Goal: Task Accomplishment & Management: Use online tool/utility

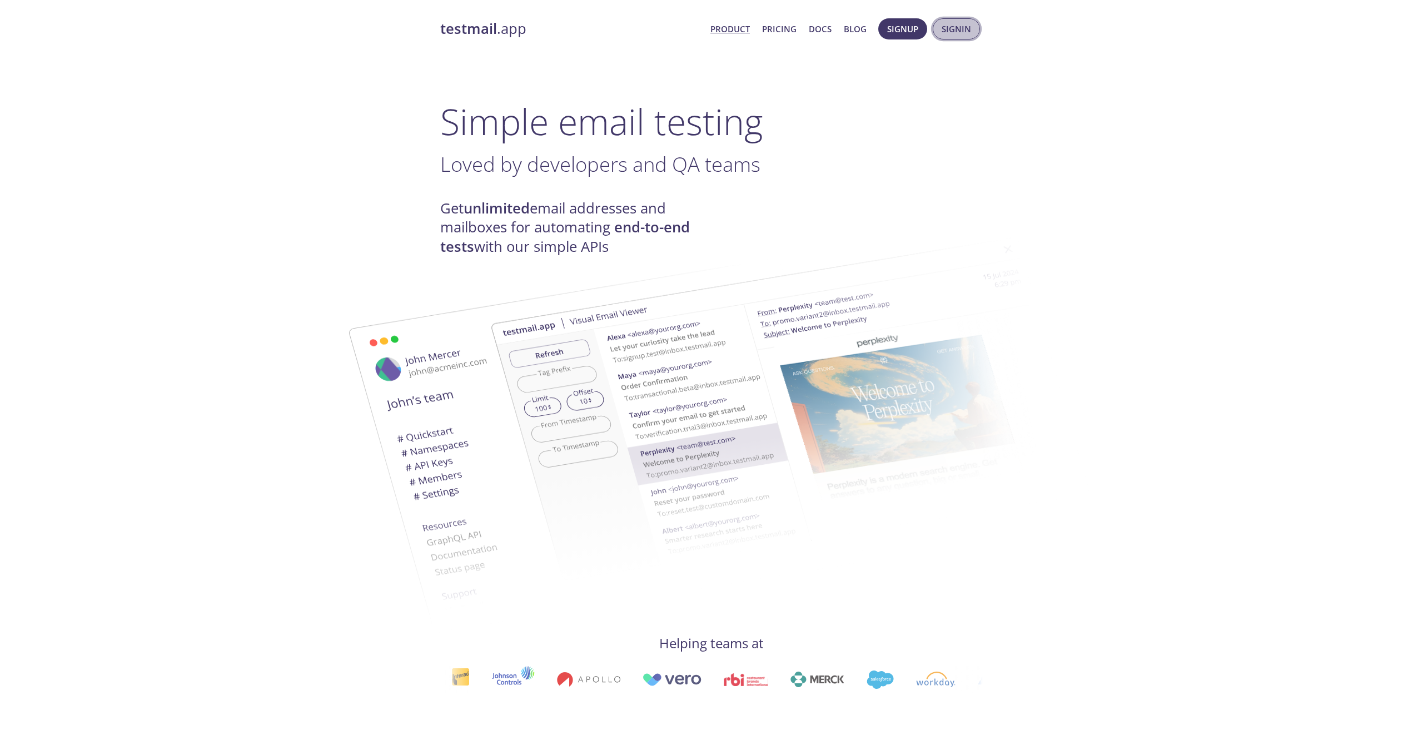
click at [954, 33] on span "Signin" at bounding box center [955, 29] width 29 height 14
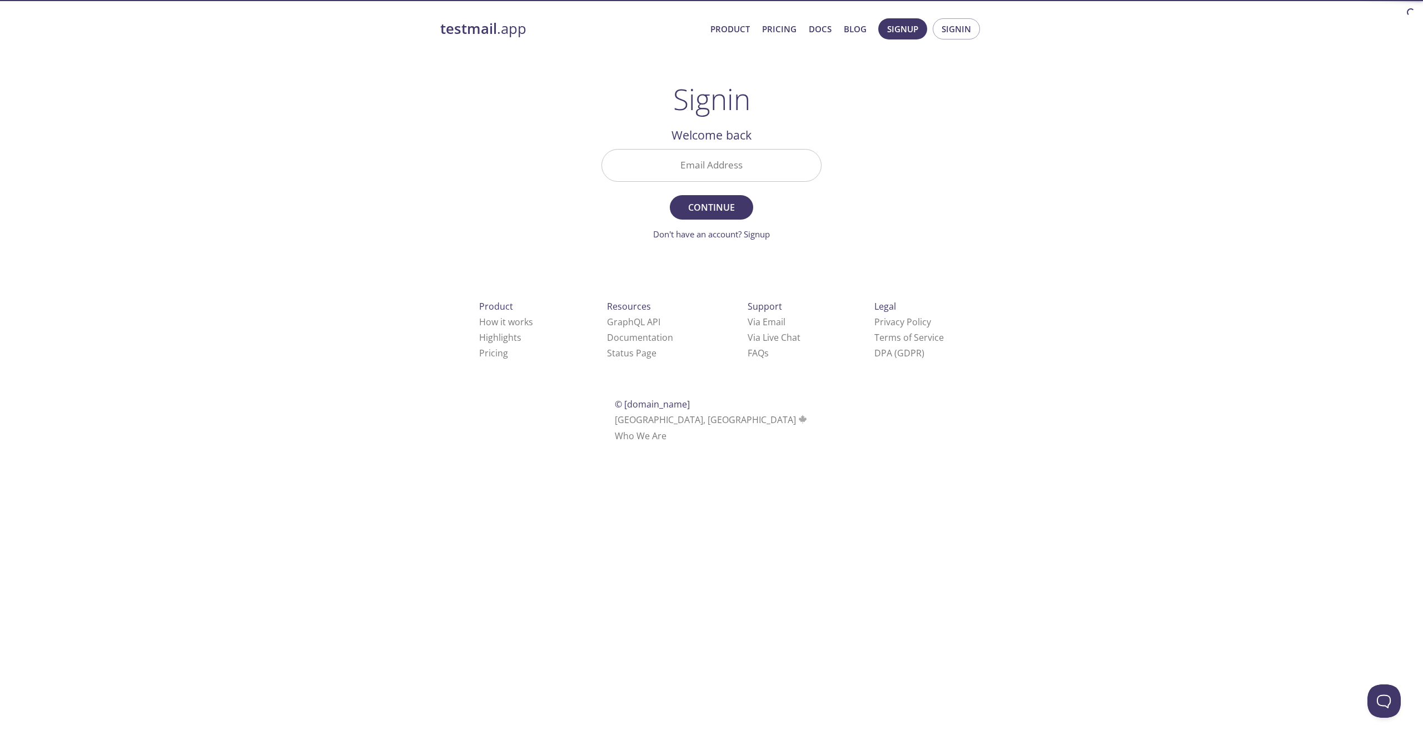
click at [750, 165] on input "Email Address" at bounding box center [711, 166] width 219 height 32
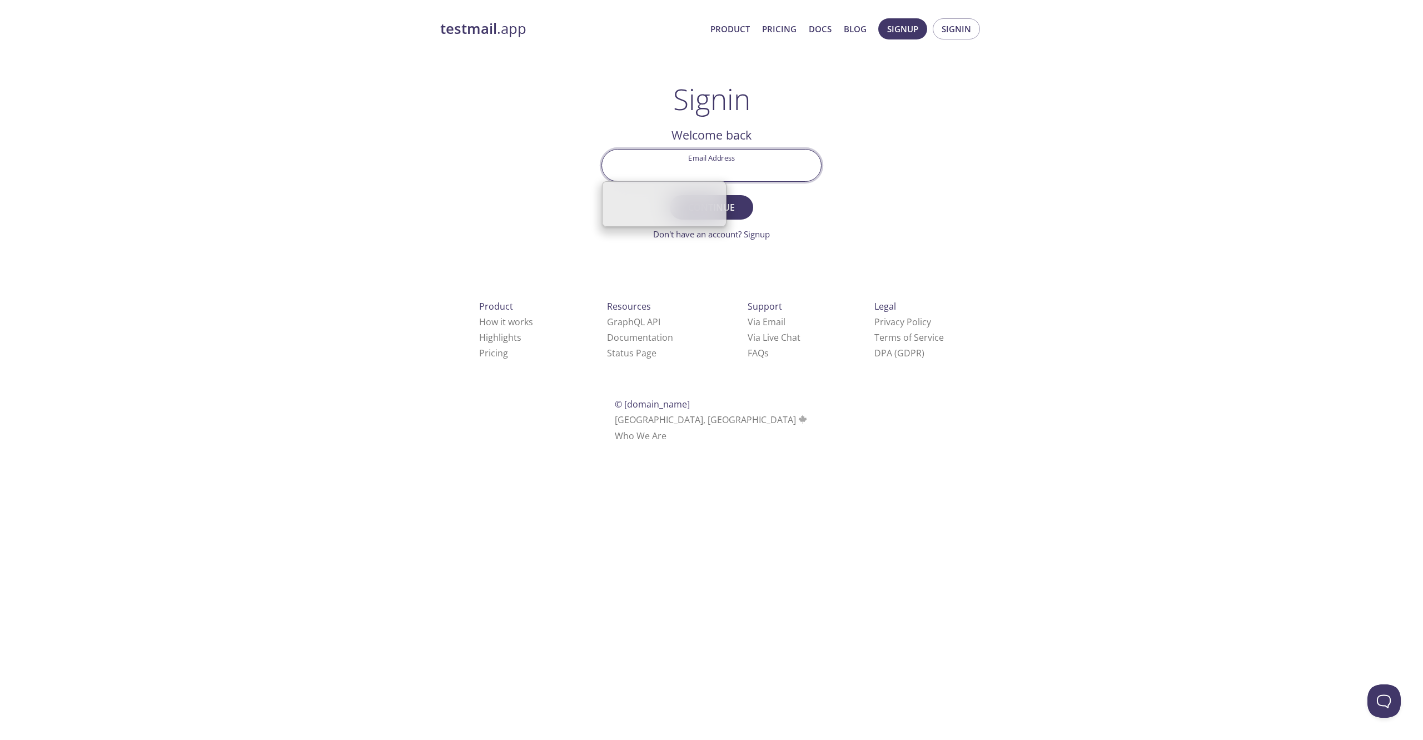
click at [760, 165] on input "Email Address" at bounding box center [711, 166] width 219 height 32
type input "[PERSON_NAME][EMAIL_ADDRESS][DOMAIN_NAME]"
click at [723, 206] on span "Continue" at bounding box center [711, 208] width 59 height 16
click at [726, 158] on input "Signin Security Code" at bounding box center [711, 166] width 219 height 32
paste input "XCF892J"
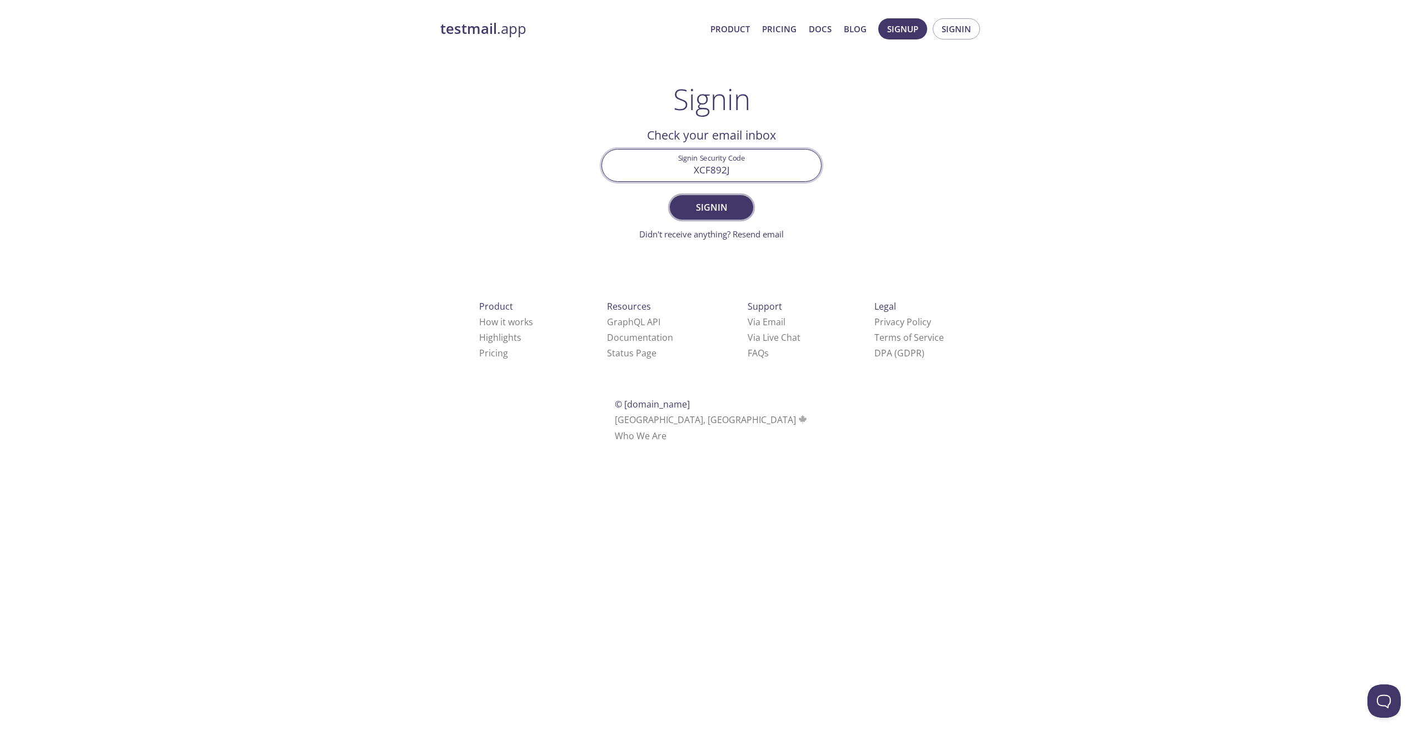
type input "XCF892J"
click at [711, 208] on span "Signin" at bounding box center [711, 208] width 59 height 16
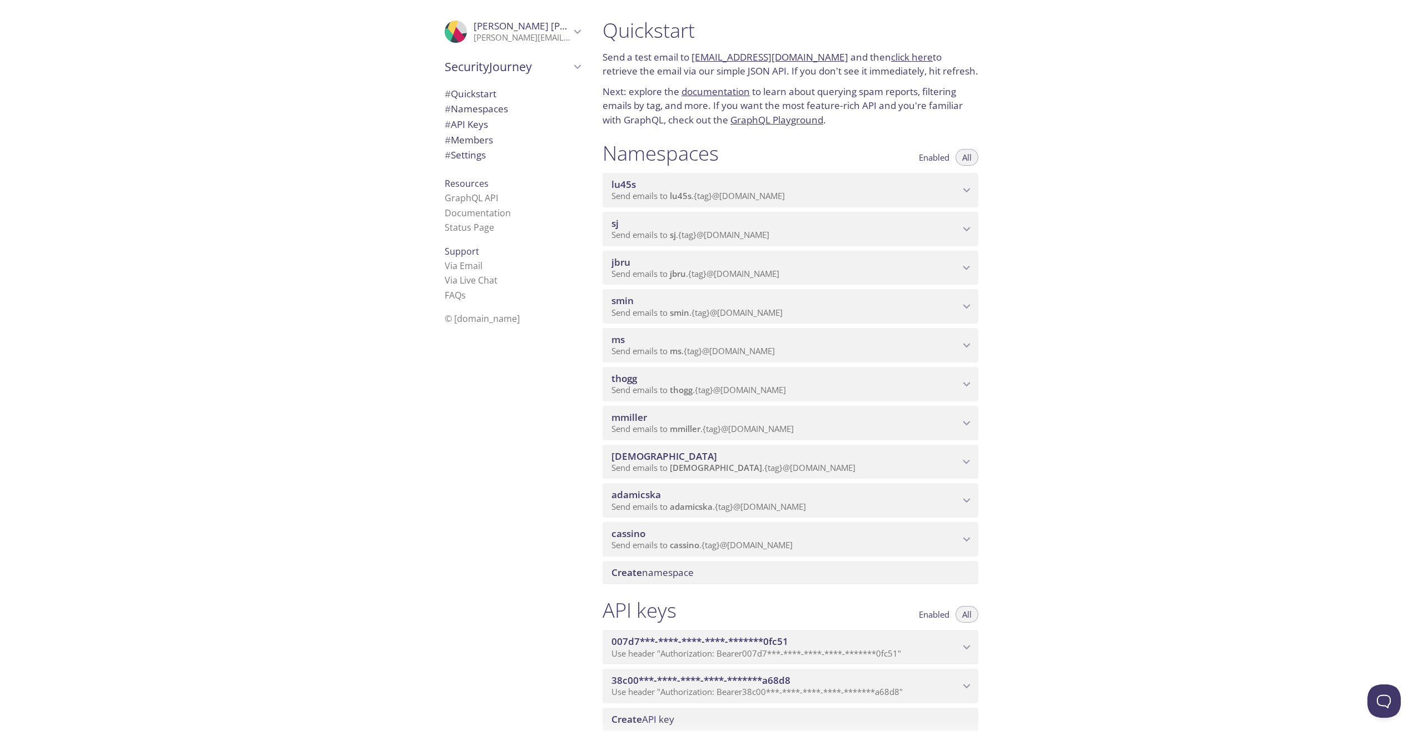
click at [625, 378] on span "thogg" at bounding box center [624, 378] width 26 height 13
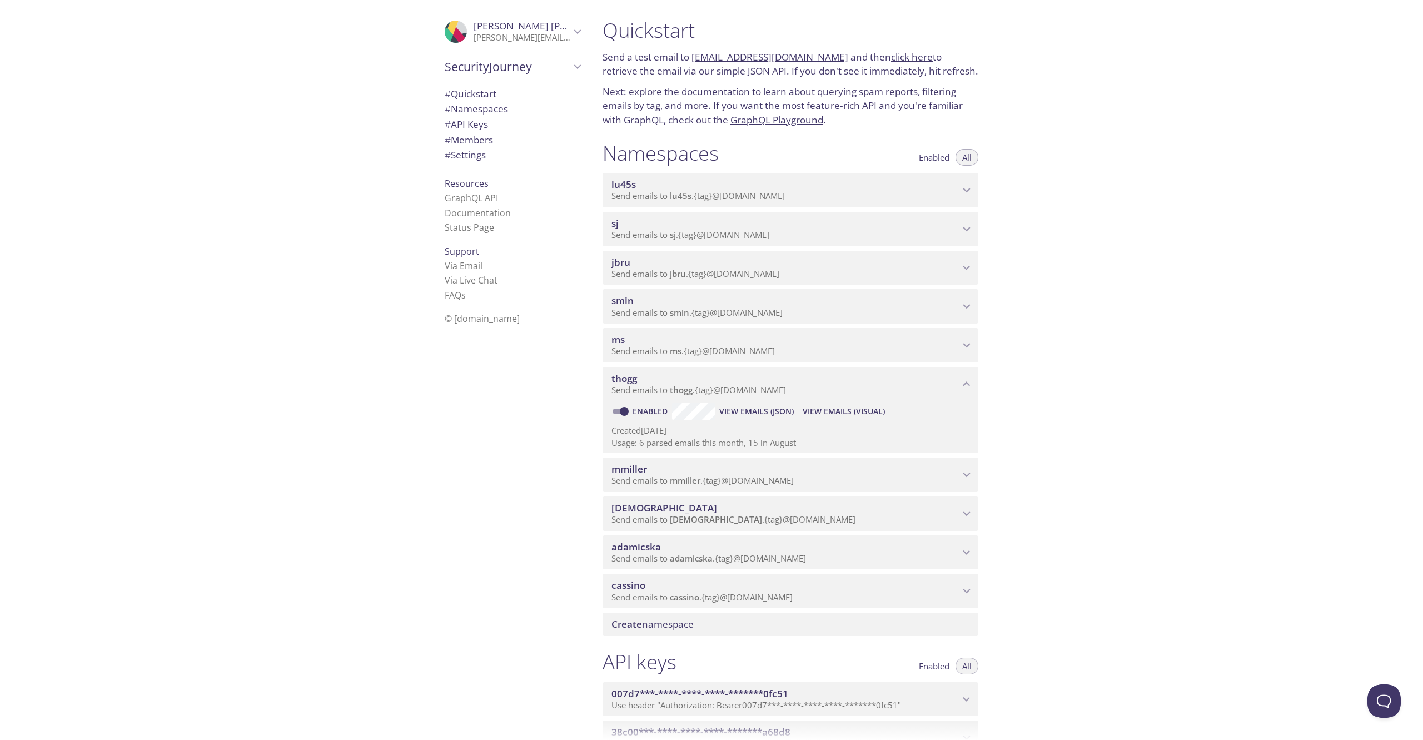
click at [838, 410] on span "View Emails (Visual)" at bounding box center [844, 411] width 82 height 13
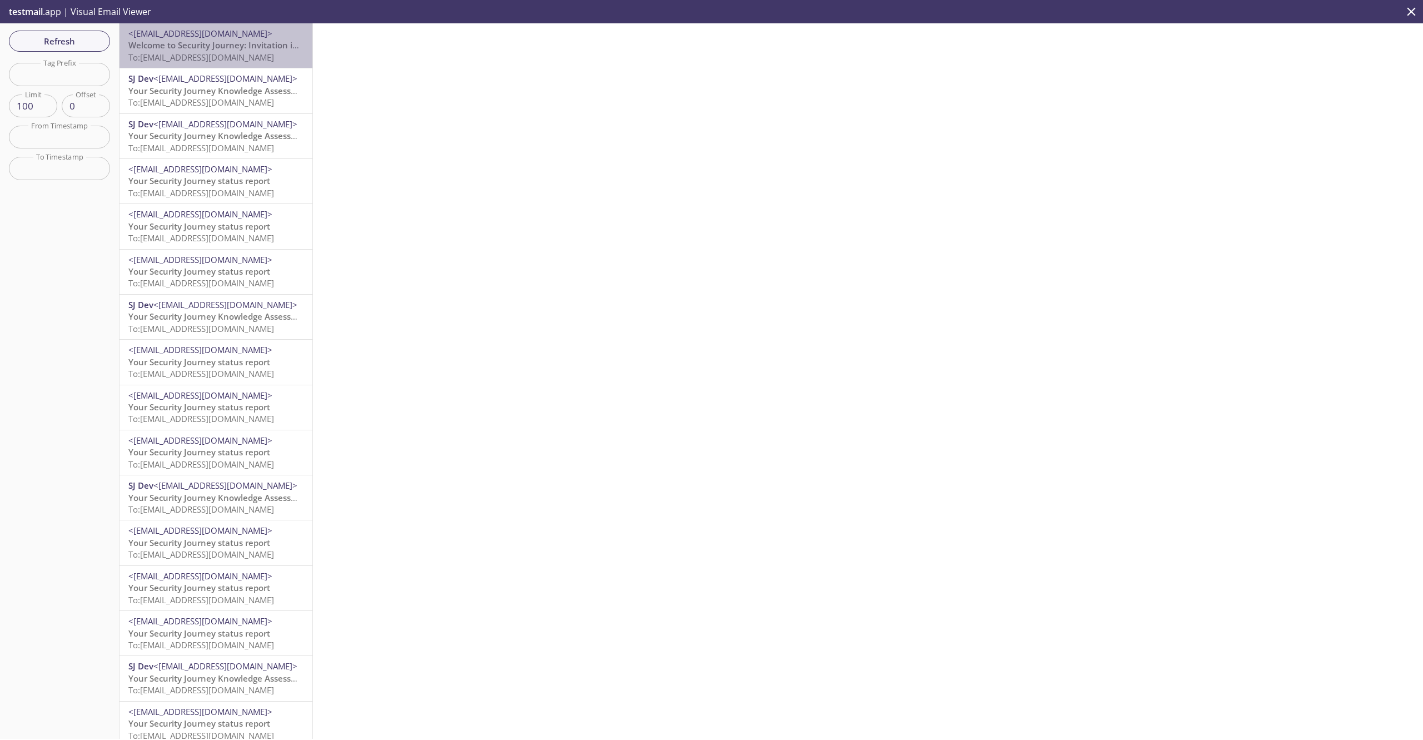
click at [240, 56] on span "To: [EMAIL_ADDRESS][DOMAIN_NAME]" at bounding box center [201, 57] width 146 height 11
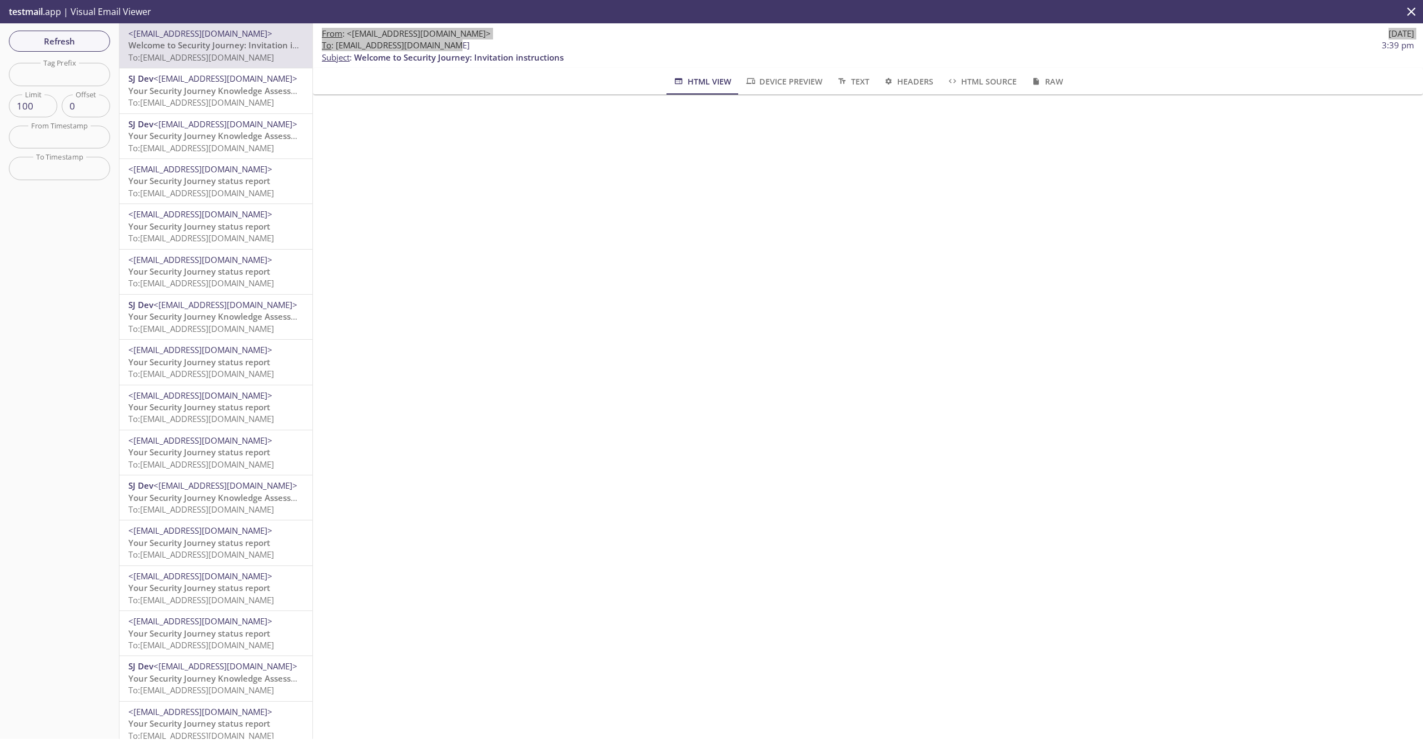
drag, startPoint x: 336, startPoint y: 46, endPoint x: 456, endPoint y: 45, distance: 120.6
click at [456, 45] on span "To : [EMAIL_ADDRESS][DOMAIN_NAME] 3:39 pm" at bounding box center [868, 45] width 1092 height 12
drag, startPoint x: 337, startPoint y: 47, endPoint x: 445, endPoint y: 47, distance: 107.8
click at [445, 48] on span "To : [EMAIL_ADDRESS][DOMAIN_NAME]" at bounding box center [396, 45] width 148 height 12
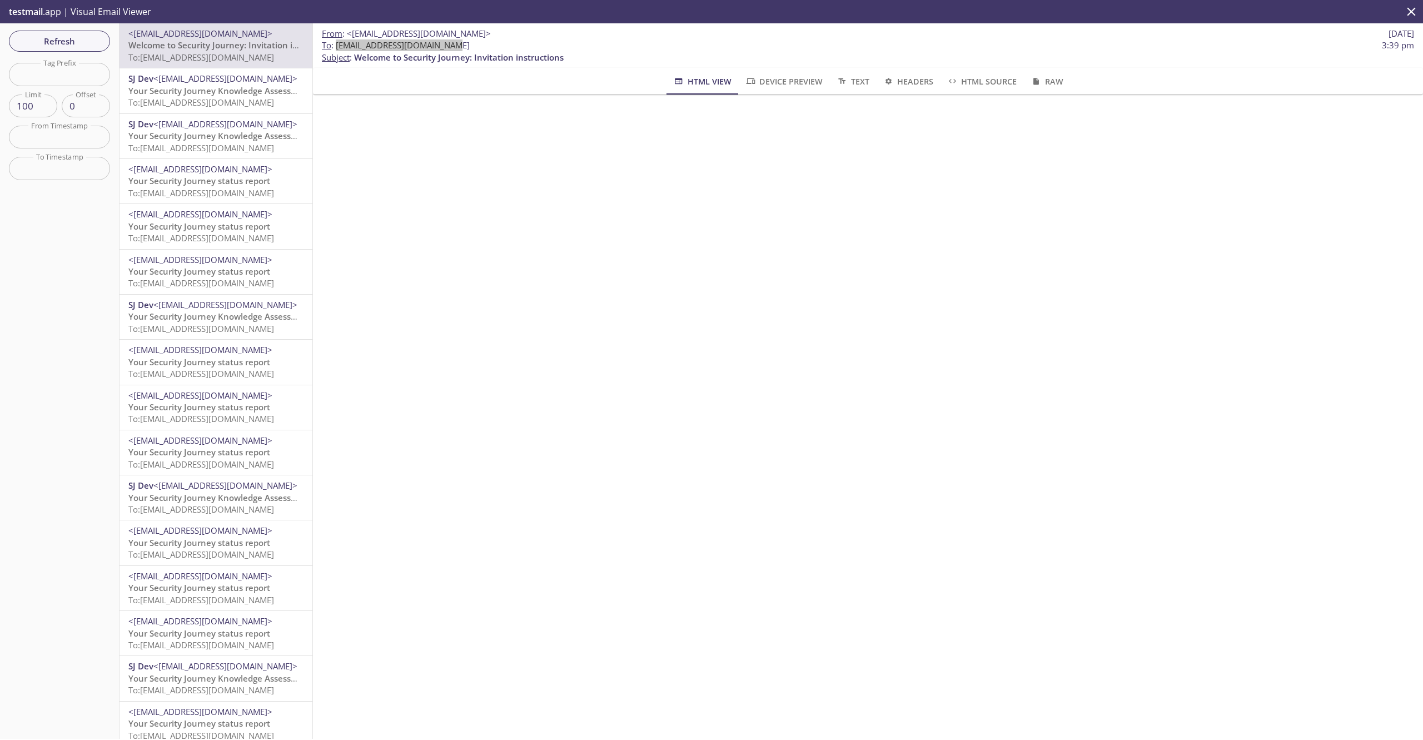
copy span "[EMAIL_ADDRESS][DOMAIN_NAME]"
click at [85, 44] on span "Refresh" at bounding box center [59, 41] width 83 height 14
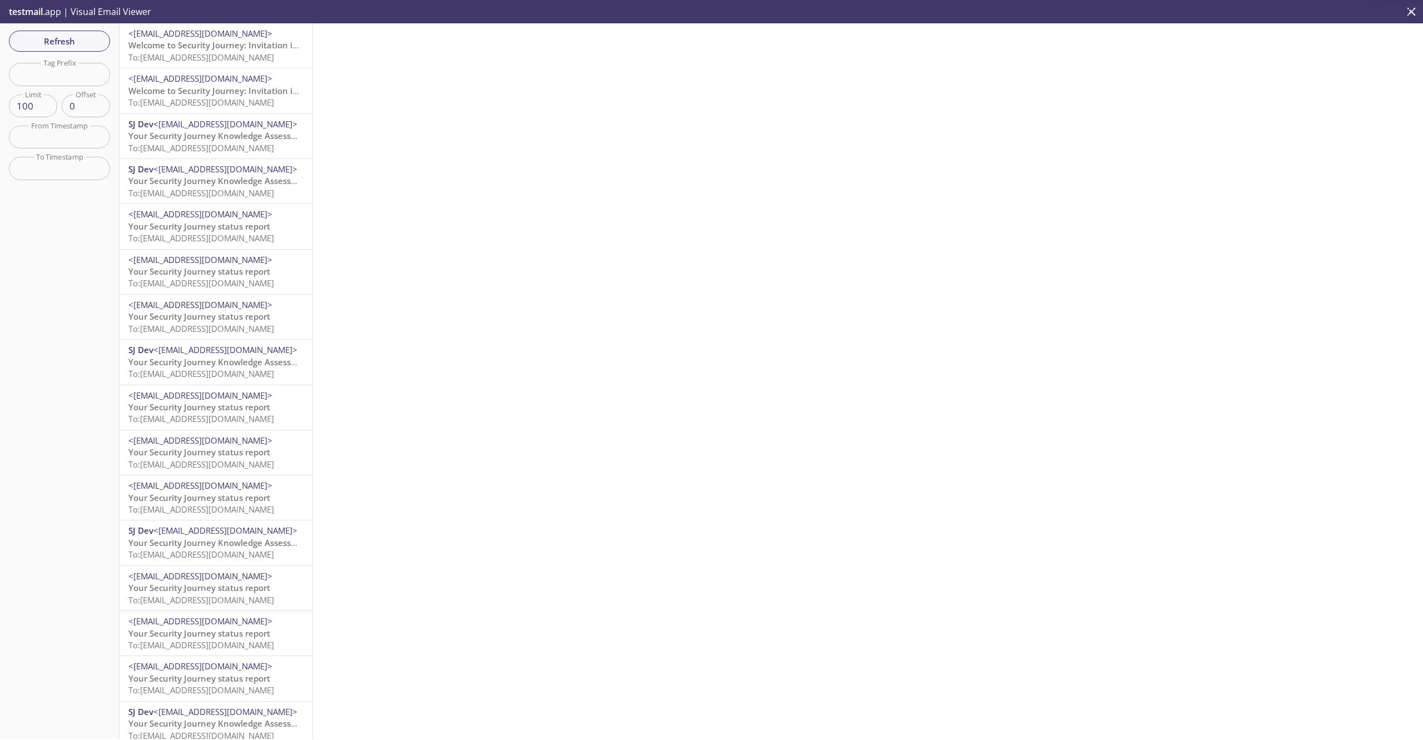
click at [163, 46] on span "Welcome to Security Journey: Invitation instructions" at bounding box center [233, 44] width 210 height 11
